Goal: Obtain resource: Obtain resource

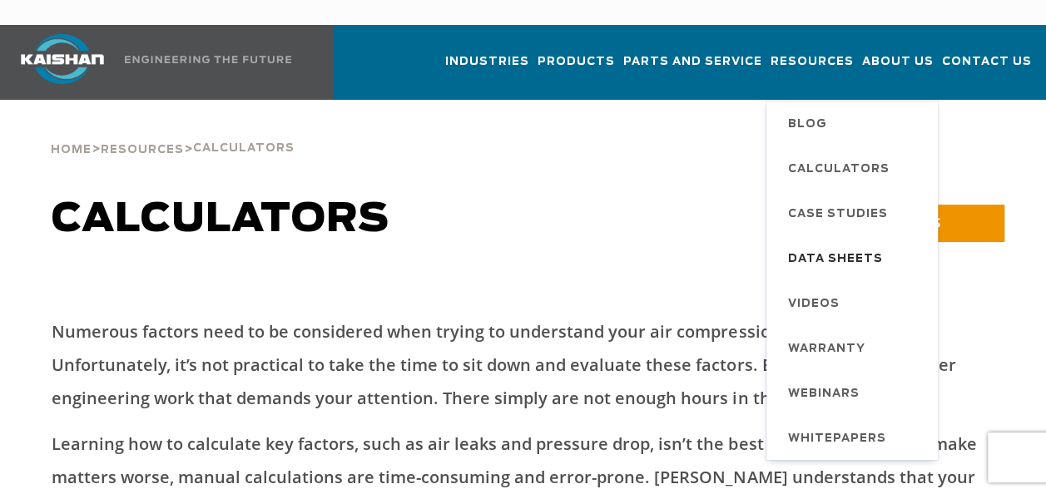
click at [842, 246] on span "Data Sheets" at bounding box center [835, 260] width 95 height 28
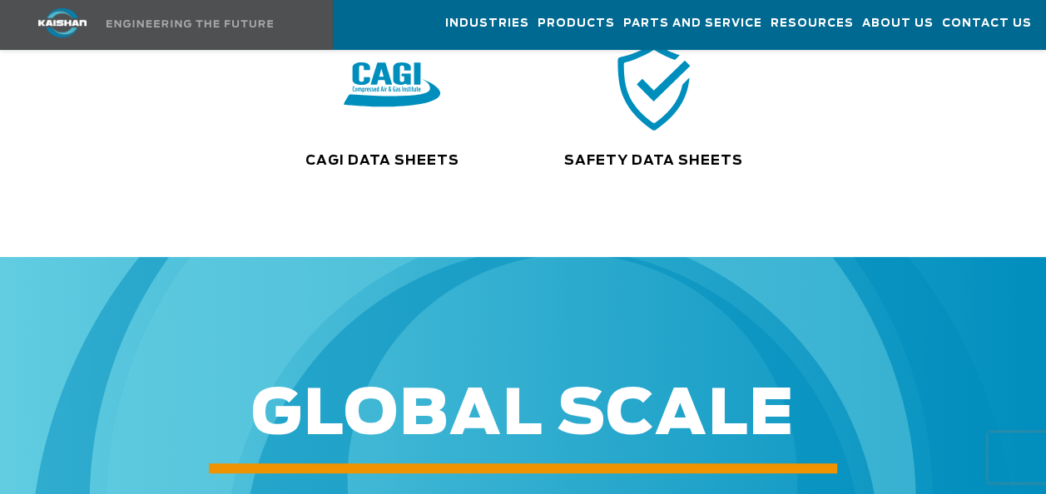
scroll to position [408, 0]
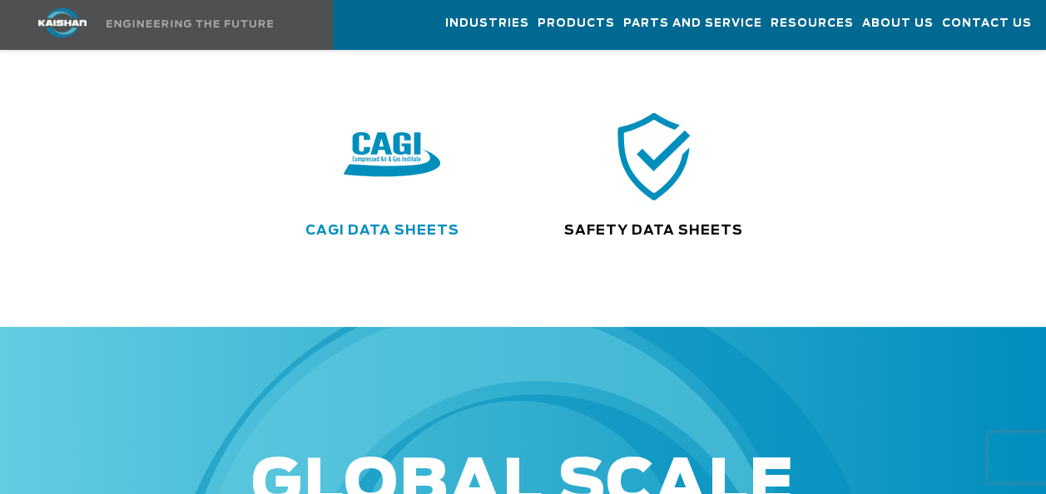
click at [406, 224] on link "CAGI Data Sheets" at bounding box center [382, 230] width 154 height 13
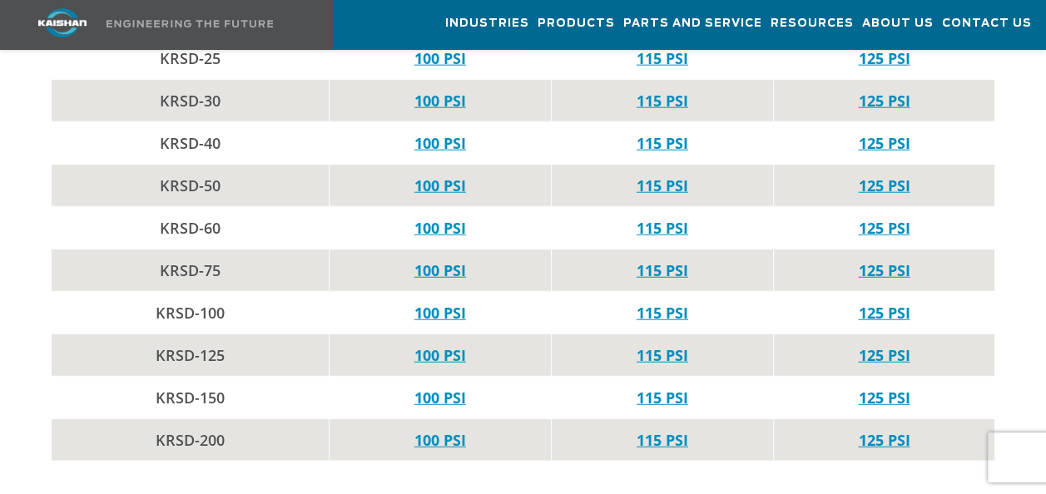
scroll to position [1915, 0]
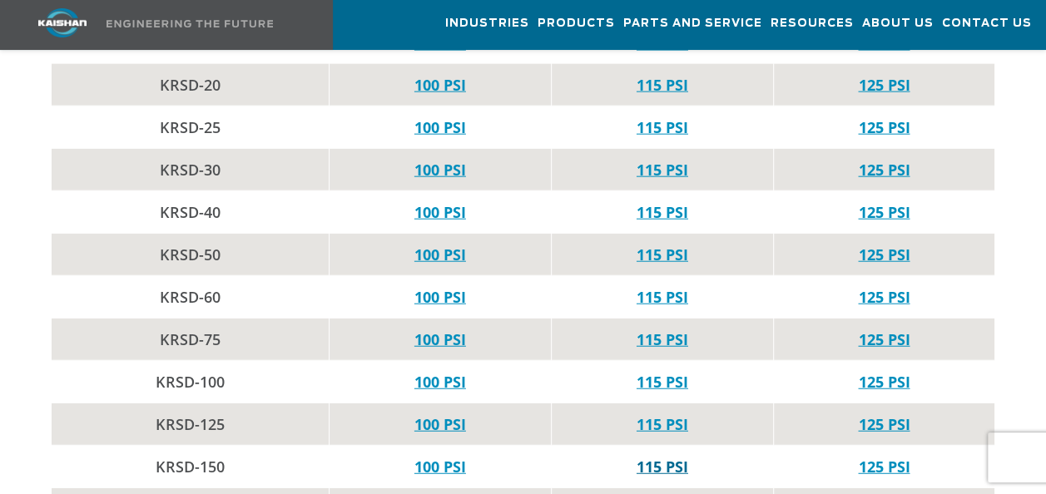
click at [656, 457] on link "115 PSI" at bounding box center [663, 467] width 52 height 20
